Goal: Task Accomplishment & Management: Manage account settings

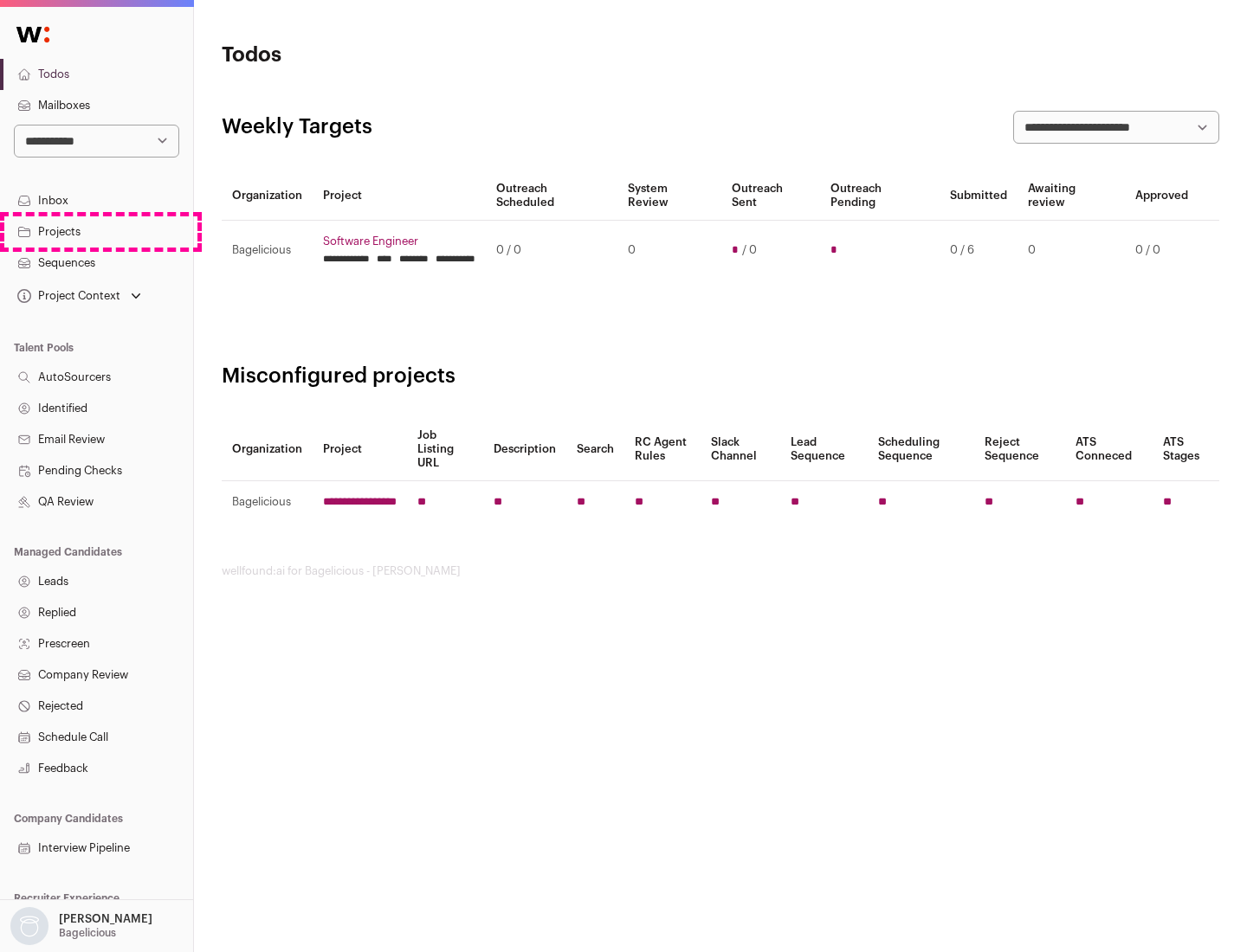
click at [96, 231] on link "Projects" at bounding box center [96, 232] width 193 height 31
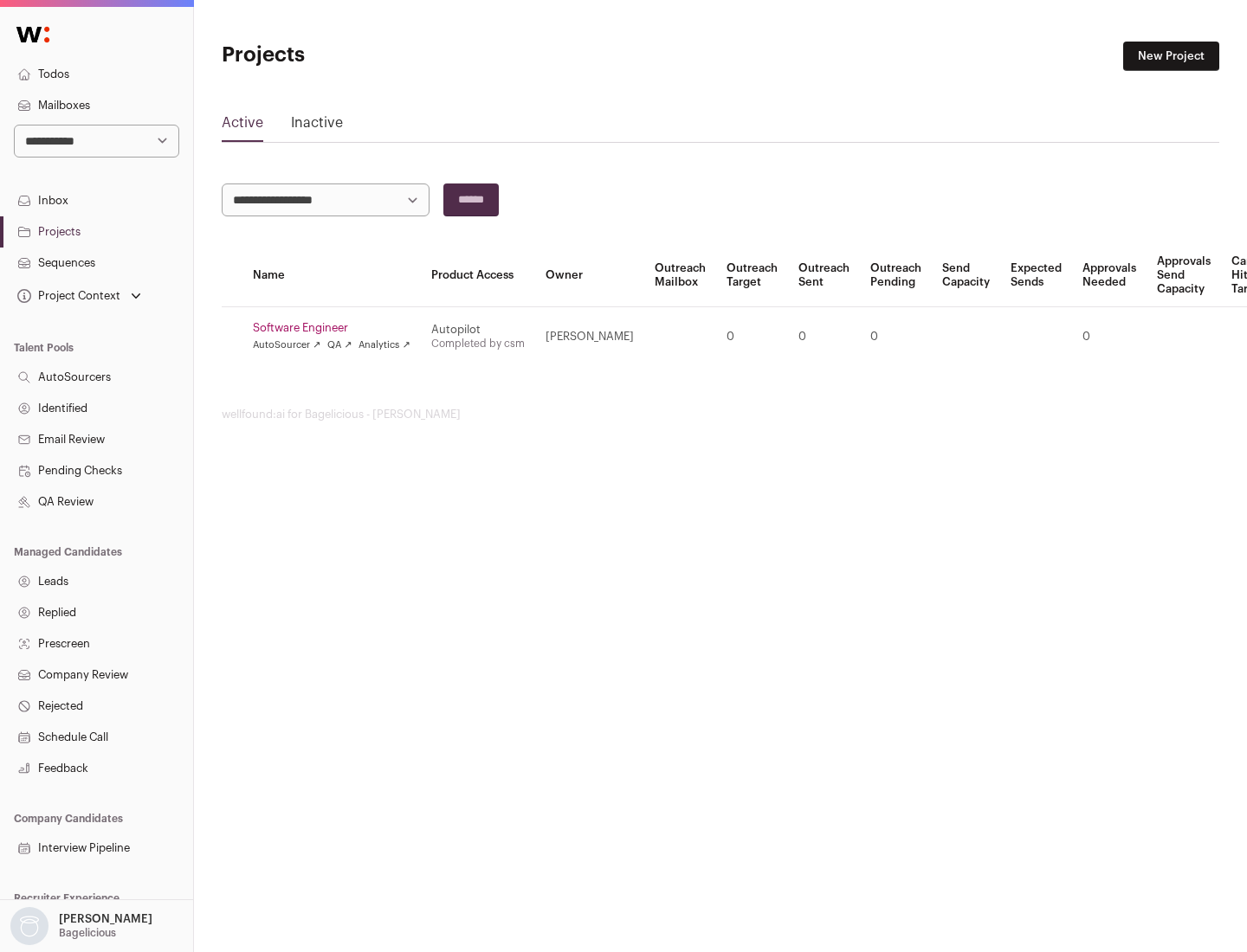
click at [337, 328] on link "Software Engineer" at bounding box center [332, 328] width 158 height 13
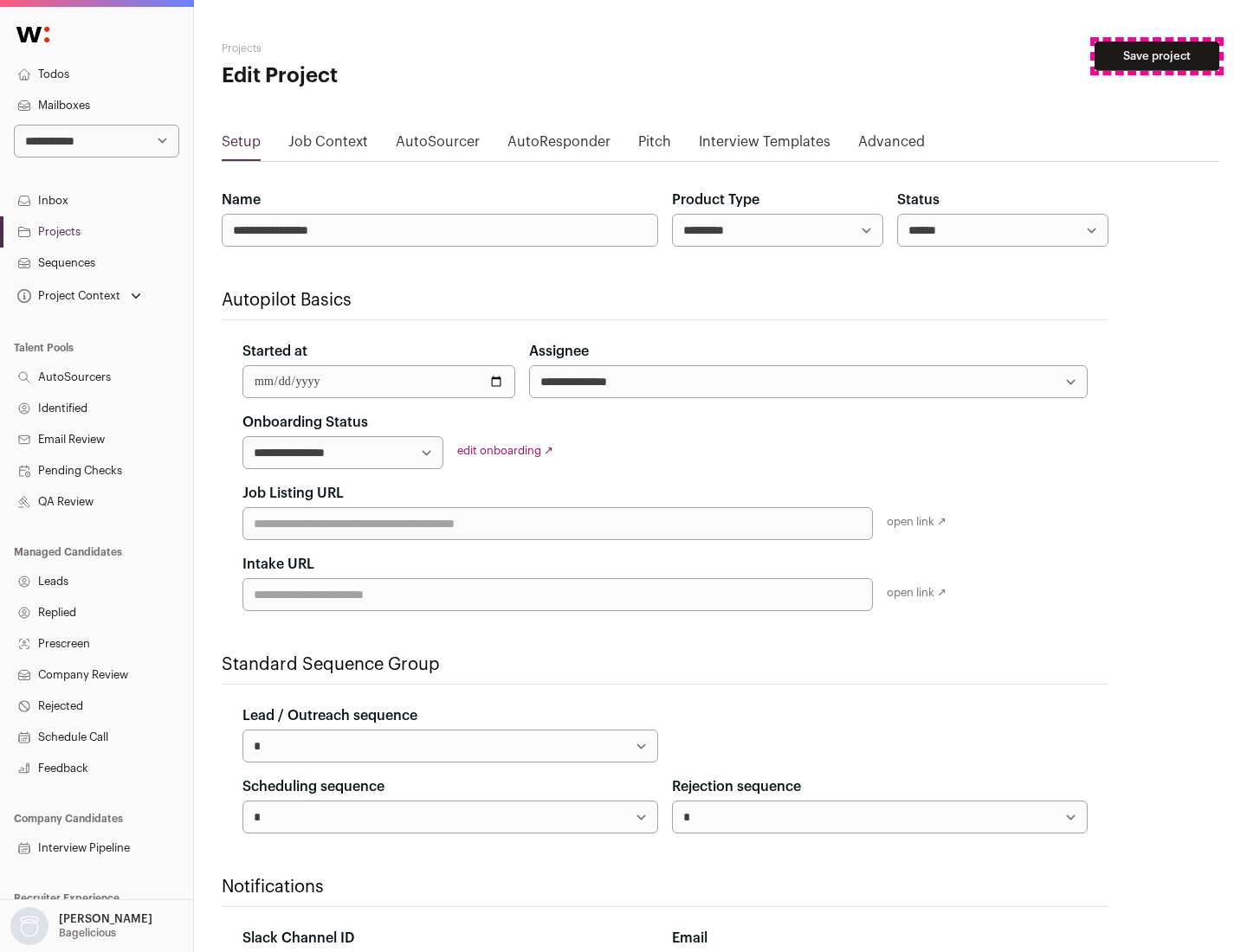
click at [1157, 57] on button "Save project" at bounding box center [1157, 56] width 125 height 30
